Goal: Task Accomplishment & Management: Manage account settings

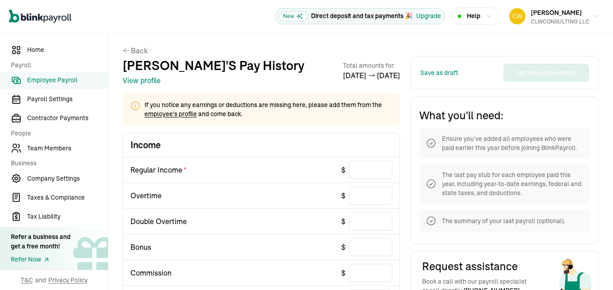
click at [143, 78] on button "View profile" at bounding box center [142, 80] width 38 height 11
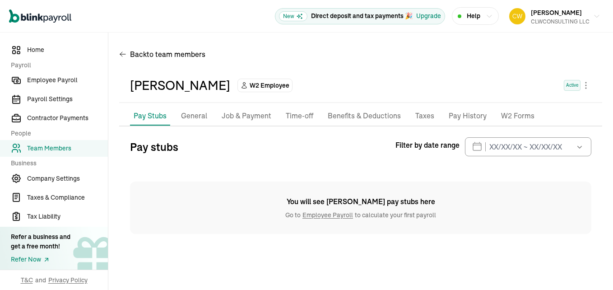
click at [320, 212] on link "Employee Payroll" at bounding box center [328, 215] width 54 height 8
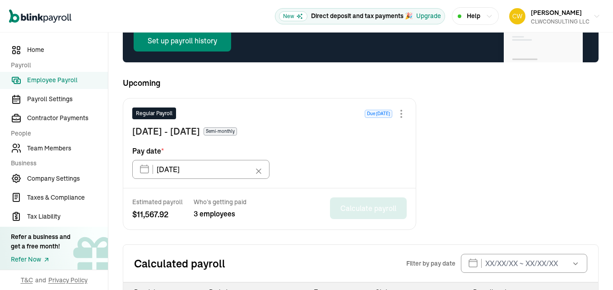
scroll to position [146, 0]
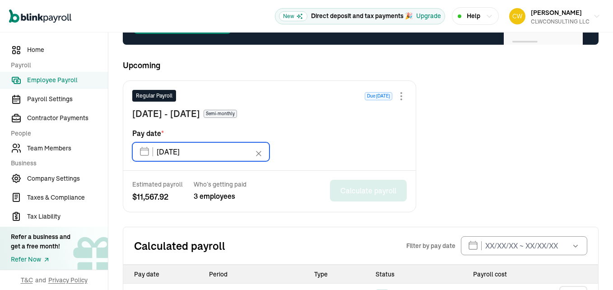
click at [146, 153] on input "[DATE]" at bounding box center [200, 151] width 137 height 19
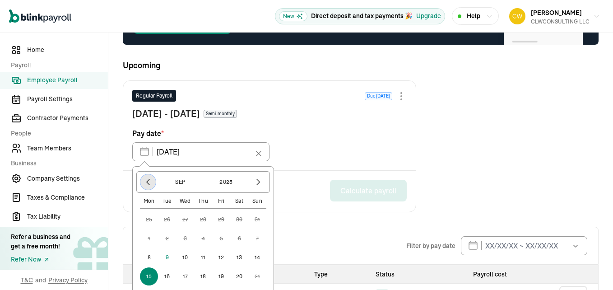
click at [147, 182] on icon "button" at bounding box center [148, 182] width 3 height 6
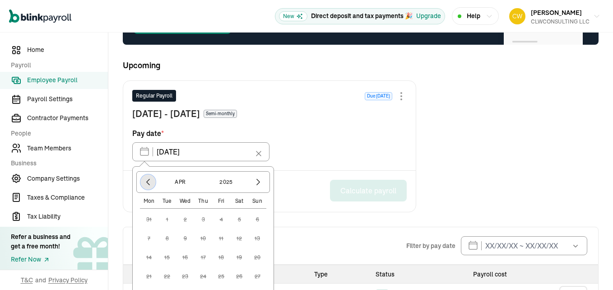
click at [147, 182] on icon "button" at bounding box center [148, 182] width 3 height 6
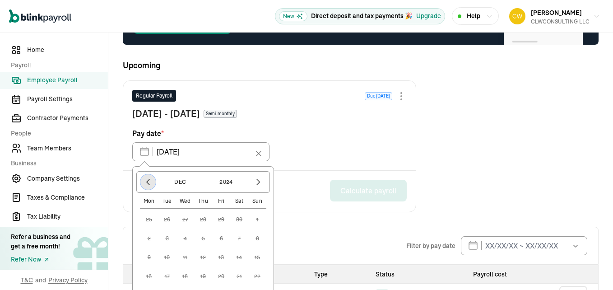
click at [147, 182] on icon "button" at bounding box center [148, 182] width 3 height 6
click at [259, 182] on icon "button" at bounding box center [258, 182] width 3 height 6
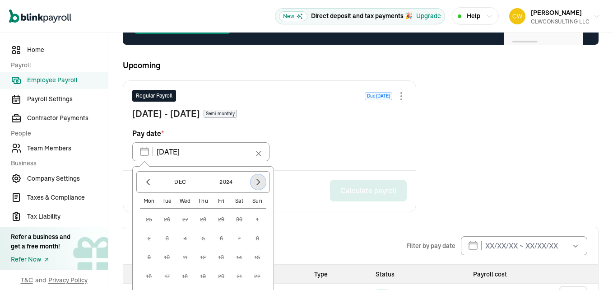
click at [259, 182] on icon "button" at bounding box center [258, 182] width 3 height 6
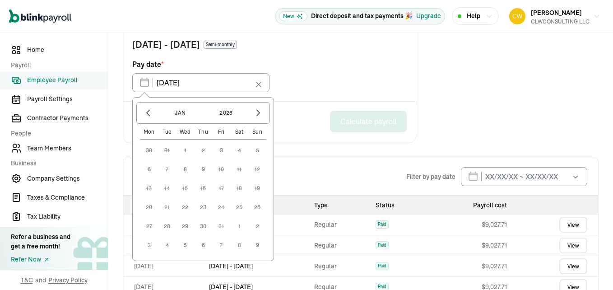
scroll to position [216, 0]
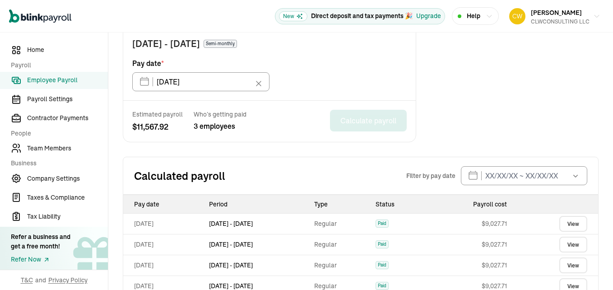
click at [318, 85] on div "Regular Payroll Due [DATE] [DATE] - [DATE] Semi-monthly Pay date * [DATE] [DATE…" at bounding box center [269, 55] width 292 height 89
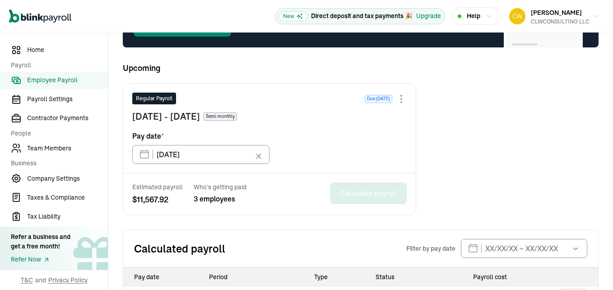
scroll to position [143, 0]
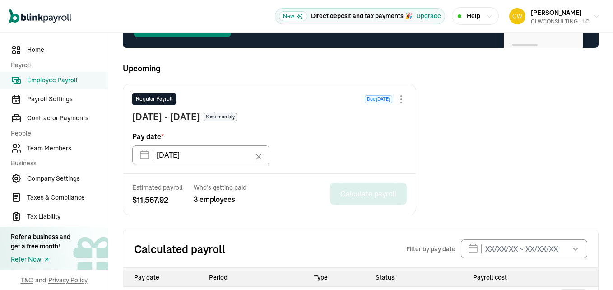
click at [401, 101] on div at bounding box center [401, 99] width 11 height 11
click at [292, 94] on div "Regular Payroll Due [DATE] Skip this payroll" at bounding box center [269, 101] width 274 height 17
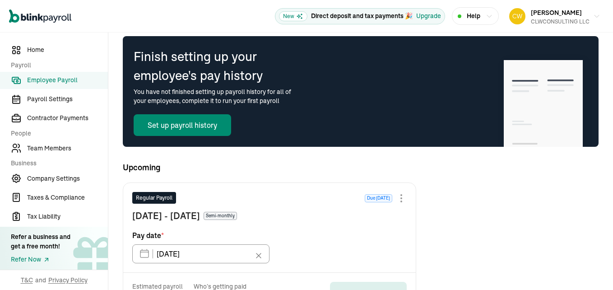
scroll to position [44, 0]
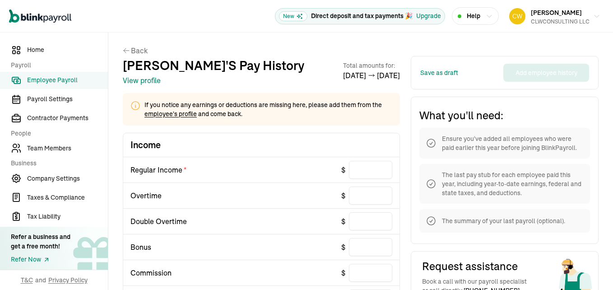
click at [182, 116] on link "employee's profile" at bounding box center [170, 114] width 52 height 8
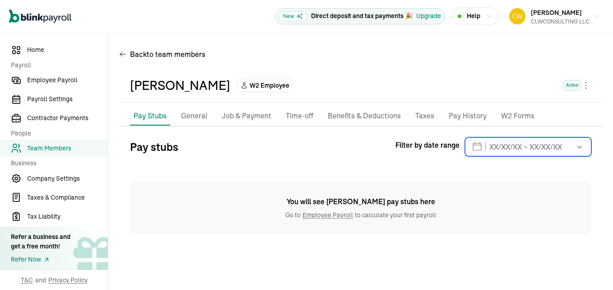
click at [477, 143] on div "[DATE] Mon Tue Wed Thu Fri Sat Sun 25 26 27 28 29 30 31 1 2 3 4 5 6 7 8 9 10 11…" at bounding box center [528, 146] width 126 height 19
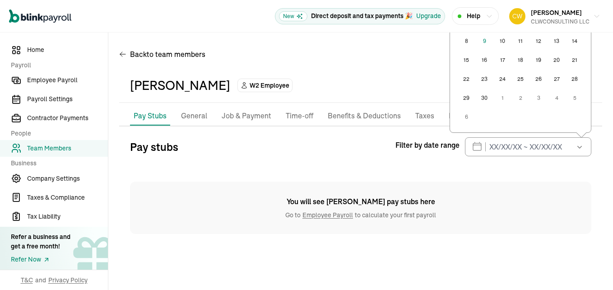
click at [581, 148] on icon "button" at bounding box center [579, 146] width 9 height 9
click at [545, 144] on input "text" at bounding box center [528, 146] width 126 height 19
click at [496, 144] on input "text" at bounding box center [528, 146] width 126 height 19
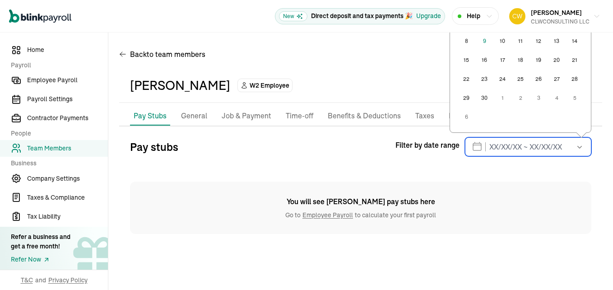
click at [477, 144] on input "text" at bounding box center [528, 146] width 126 height 19
click at [493, 120] on div "25 26 27 28 29 30 31 1 2 3 4 5 6 7 8 9 10 11 12 13 14 15 16 17 18 19 20 21 22 2…" at bounding box center [520, 60] width 126 height 132
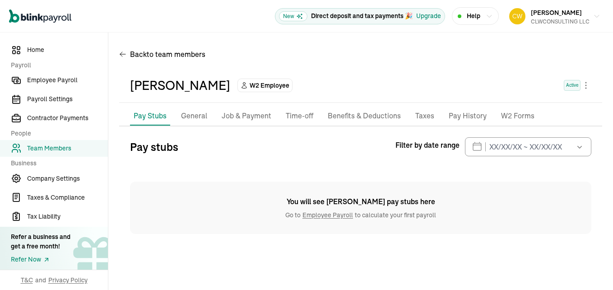
click at [362, 157] on div "Pay stubs Filter by date range [DATE] Mon Tue Wed Thu Fri Sat Sun 25 26 27 28 2…" at bounding box center [360, 185] width 461 height 97
click at [579, 147] on icon "button" at bounding box center [579, 146] width 9 height 9
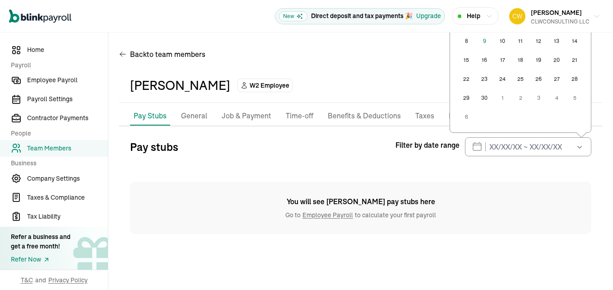
click at [579, 147] on icon "button" at bounding box center [579, 146] width 9 height 9
click at [462, 164] on div "Pay stubs Filter by date range [DATE] Mon Tue Wed Thu Fri Sat Sun 25 26 27 28 2…" at bounding box center [360, 185] width 461 height 97
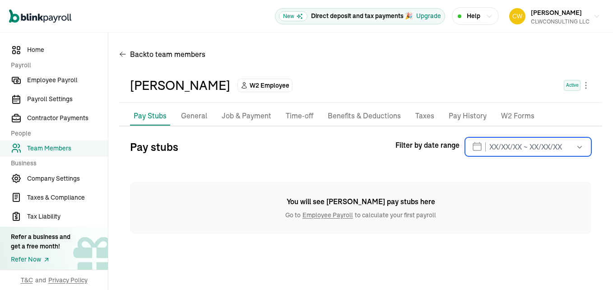
click at [489, 149] on input "text" at bounding box center [528, 146] width 126 height 19
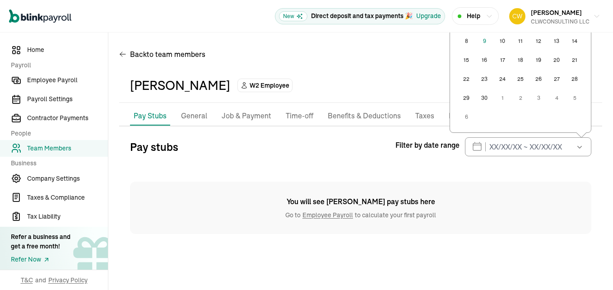
click at [505, 98] on button "1" at bounding box center [502, 98] width 18 height 18
click at [477, 147] on input "text" at bounding box center [528, 146] width 126 height 19
click at [572, 144] on button "button" at bounding box center [578, 146] width 25 height 19
click at [185, 113] on p "General" at bounding box center [194, 116] width 26 height 12
click at [189, 112] on p "General" at bounding box center [194, 116] width 26 height 12
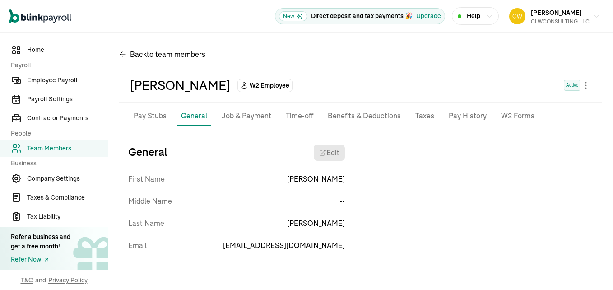
click at [250, 114] on p "Job & Payment" at bounding box center [247, 116] width 50 height 12
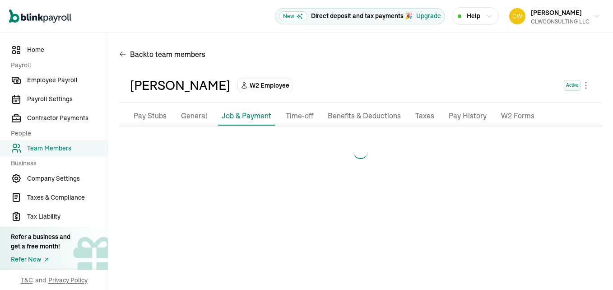
click at [250, 114] on p "Job & Payment" at bounding box center [247, 115] width 50 height 11
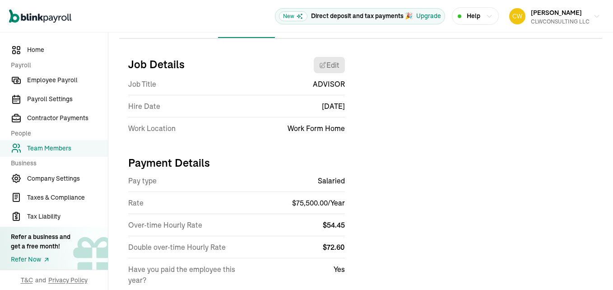
scroll to position [88, 0]
drag, startPoint x: 322, startPoint y: 225, endPoint x: 378, endPoint y: 229, distance: 56.1
click at [378, 229] on div "Job Details Edit Job Title ADVISOR Hire Date [DATE] Work Location Work Form Hom…" at bounding box center [360, 174] width 483 height 250
copy span "$ 54.45"
click at [38, 52] on span "Home" at bounding box center [67, 49] width 81 height 9
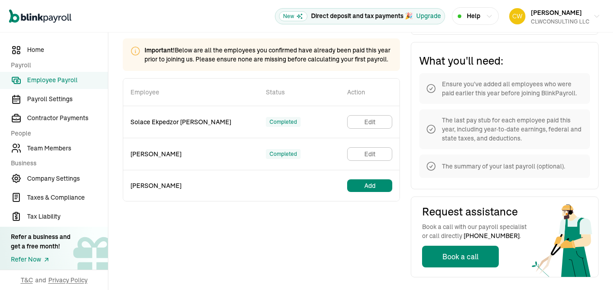
scroll to position [55, 0]
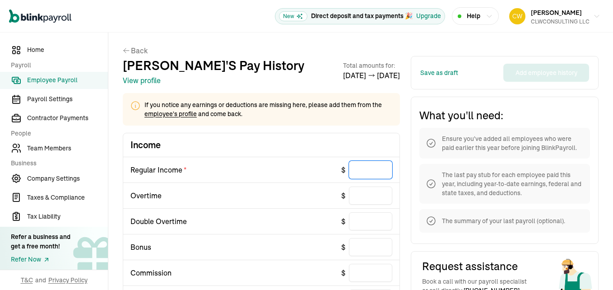
click at [360, 172] on input "text" at bounding box center [370, 170] width 43 height 18
paste input "54.45"
click at [375, 197] on input "text" at bounding box center [370, 195] width 43 height 18
click at [384, 169] on input "54.45" at bounding box center [370, 170] width 43 height 18
type input "5"
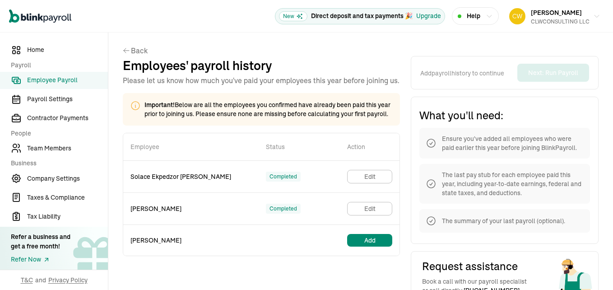
scroll to position [55, 0]
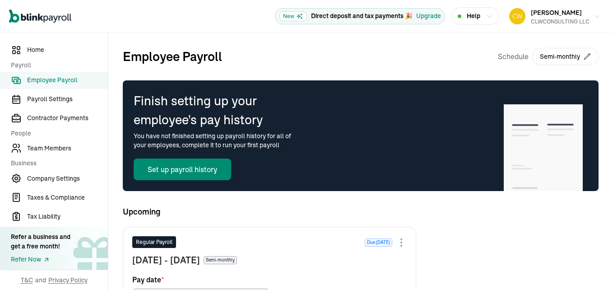
type input "[DATE]"
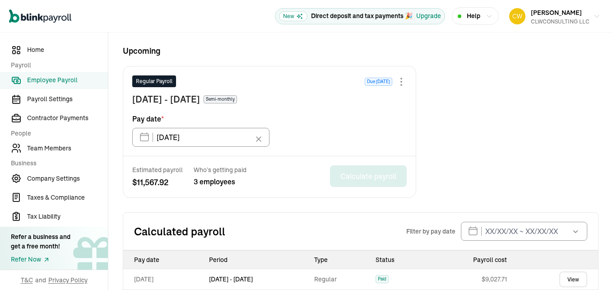
scroll to position [222, 0]
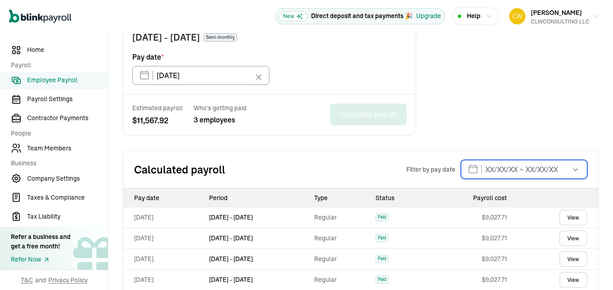
click at [469, 168] on input "text" at bounding box center [524, 169] width 126 height 19
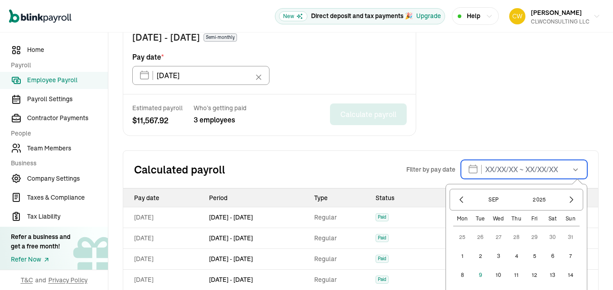
click at [469, 171] on input "text" at bounding box center [524, 169] width 126 height 19
click at [460, 200] on icon "button" at bounding box center [461, 200] width 3 height 6
click at [457, 199] on icon "button" at bounding box center [461, 199] width 9 height 9
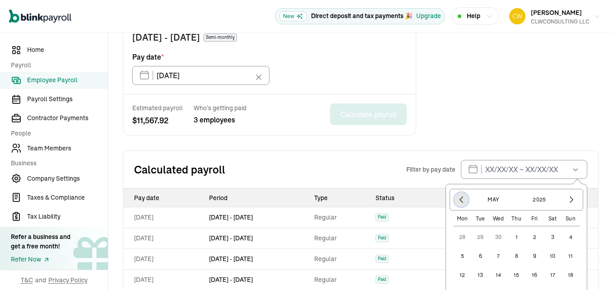
click at [457, 199] on icon "button" at bounding box center [461, 199] width 9 height 9
click at [493, 236] on button "1" at bounding box center [498, 237] width 18 height 18
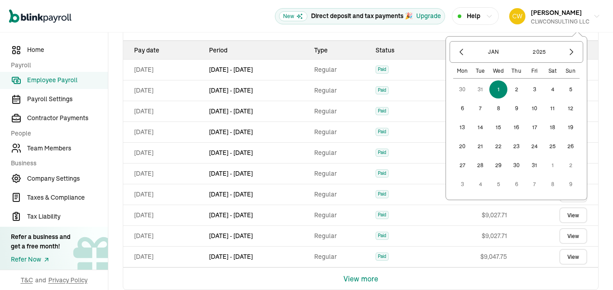
scroll to position [384, 0]
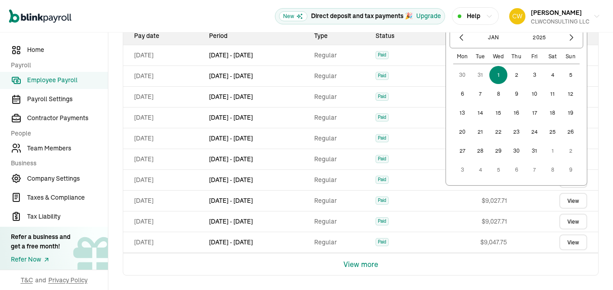
click at [492, 74] on button "1" at bounding box center [498, 75] width 18 height 18
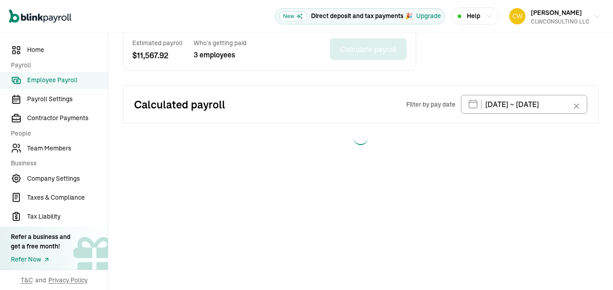
type input "[DATE] ~ [DATE]"
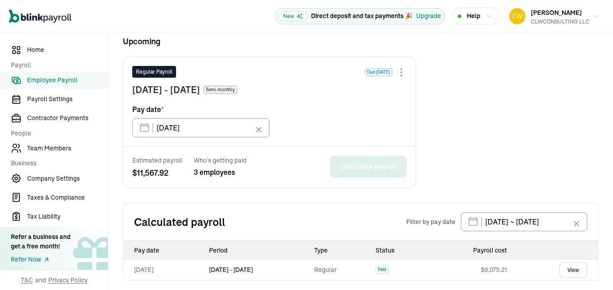
scroll to position [175, 0]
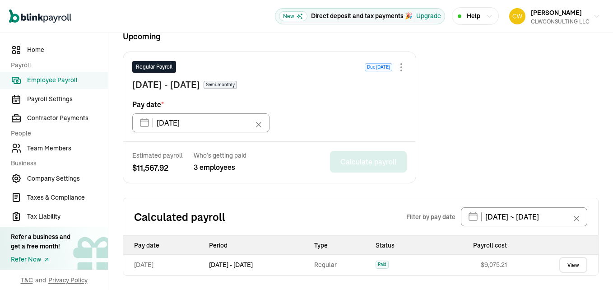
click at [560, 264] on link "View" at bounding box center [573, 265] width 28 height 16
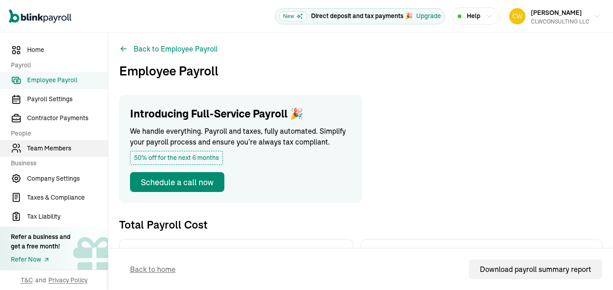
click at [69, 151] on span "Team Members" at bounding box center [67, 148] width 81 height 9
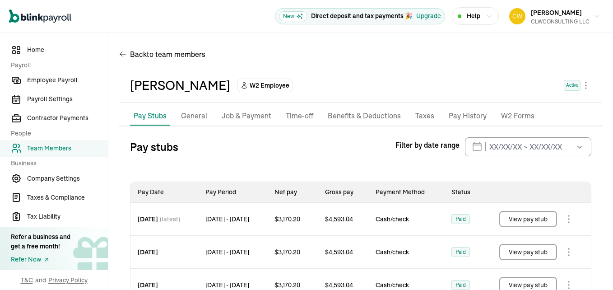
drag, startPoint x: 41, startPoint y: 48, endPoint x: 324, endPoint y: 18, distance: 284.2
click at [41, 48] on span "Home" at bounding box center [67, 49] width 81 height 9
click at [44, 50] on span "Home" at bounding box center [67, 49] width 81 height 9
